Goal: Transaction & Acquisition: Purchase product/service

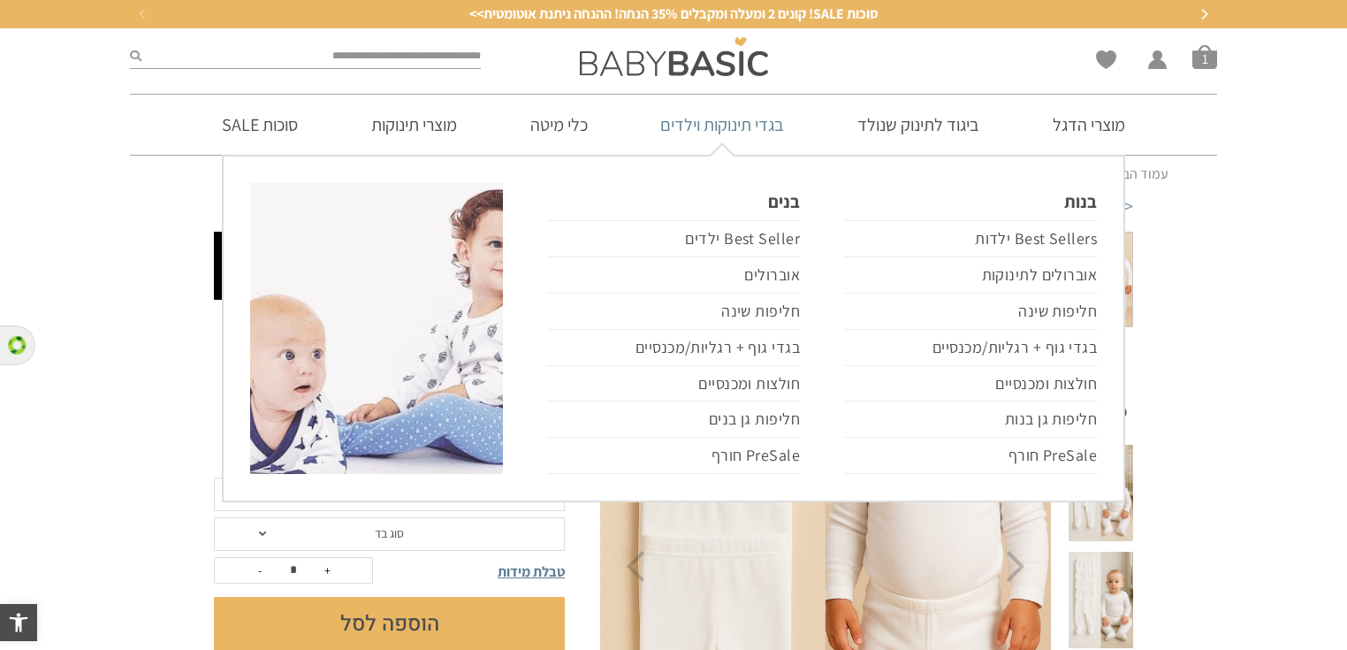
click at [689, 129] on link "בגדי תינוקות וילדים" at bounding box center [722, 125] width 177 height 60
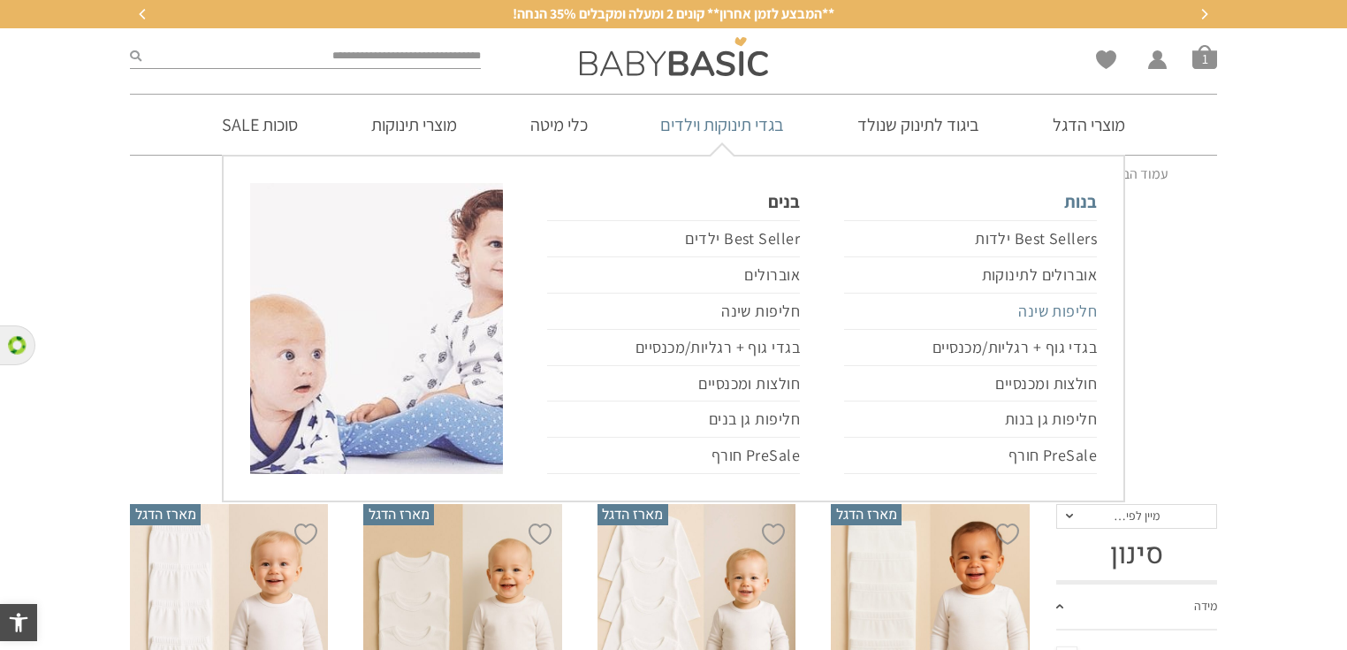
click at [1034, 309] on link "חליפות שינה" at bounding box center [970, 311] width 253 height 36
click at [1044, 347] on link "בגדי גוף + רגליות/מכנסיים" at bounding box center [970, 348] width 253 height 36
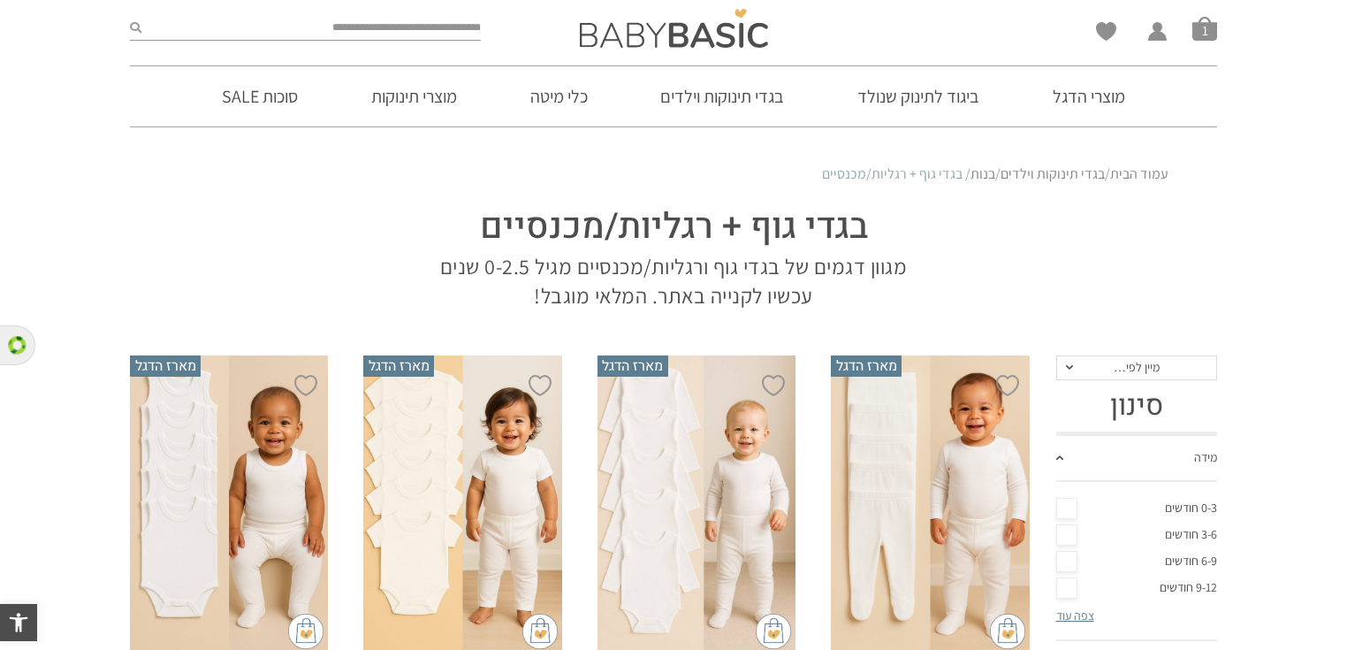
scroll to position [283, 0]
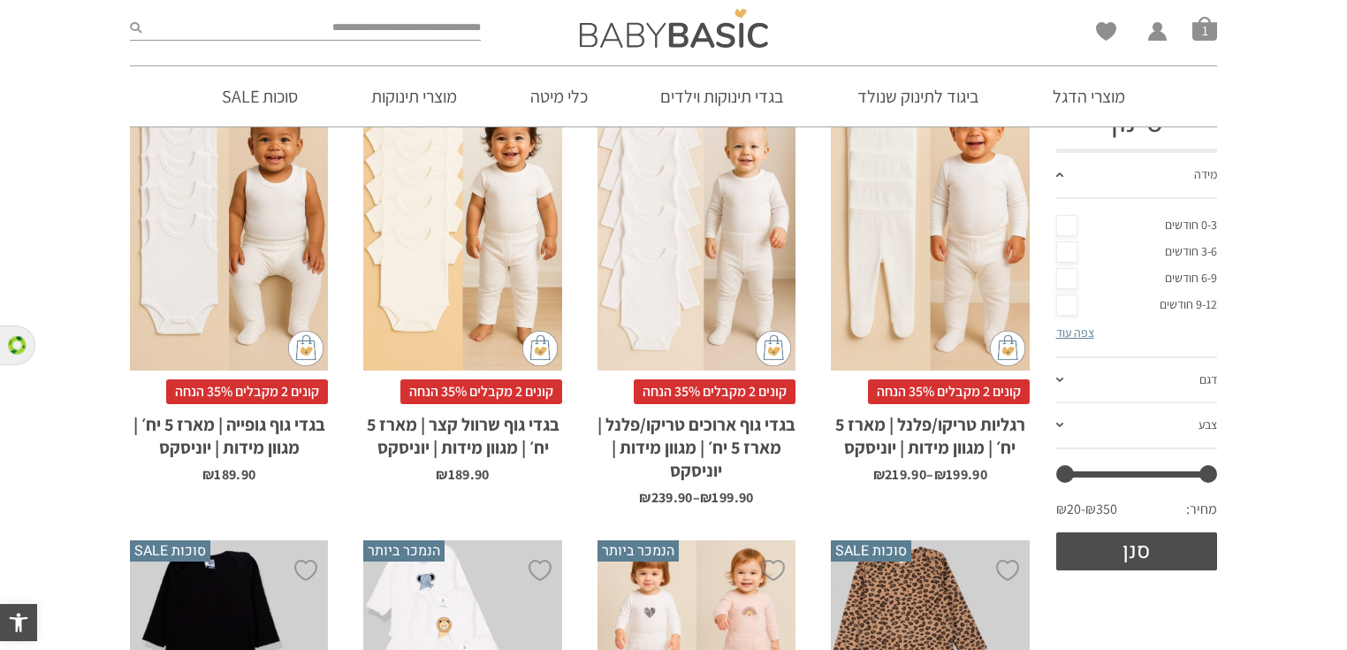
click at [918, 243] on div "x בחירת מידה 0-3m 3-6m 6-12m 12-18m 18-24m 24-30m בחירת סוג בד טריקו (עונת מעבר…" at bounding box center [930, 221] width 198 height 298
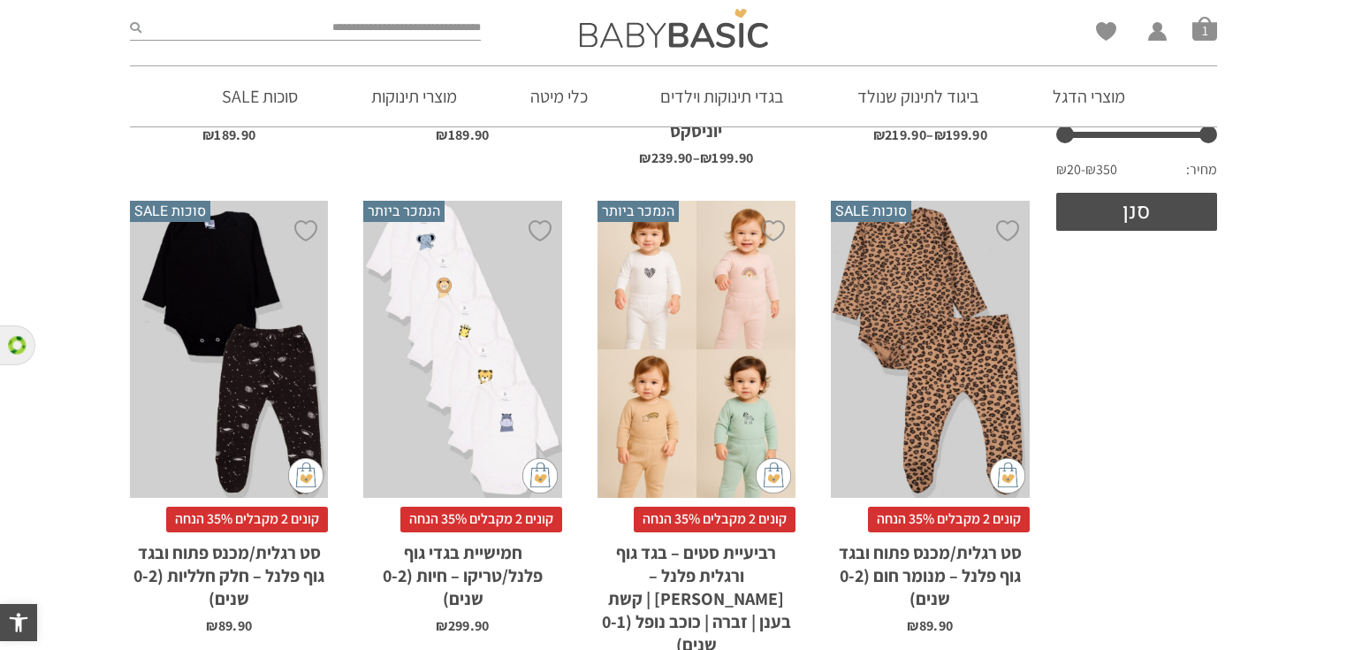
scroll to position [636, 0]
